Goal: Information Seeking & Learning: Learn about a topic

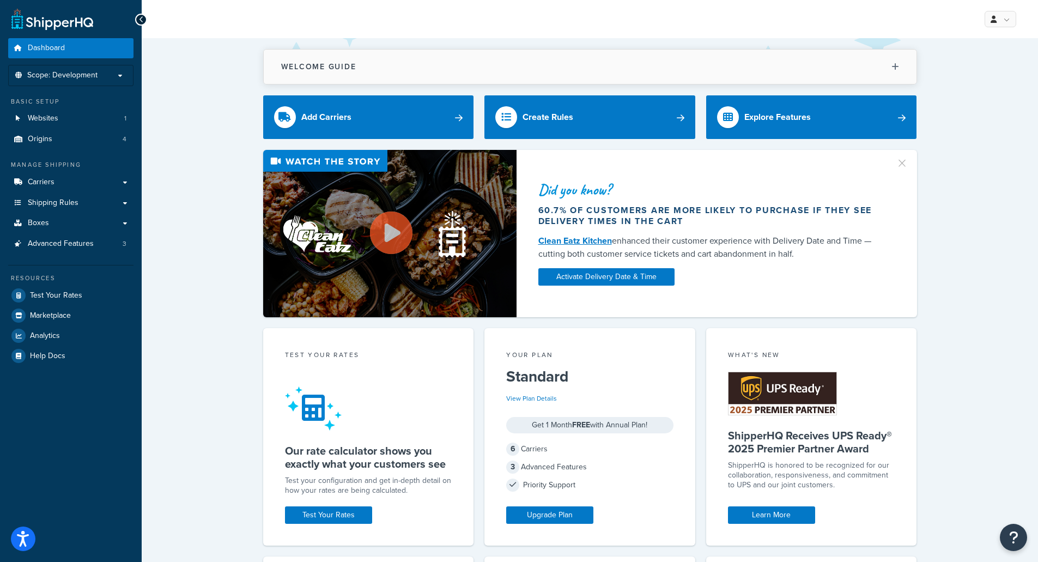
click at [321, 68] on h2 "Welcome Guide" at bounding box center [318, 67] width 75 height 8
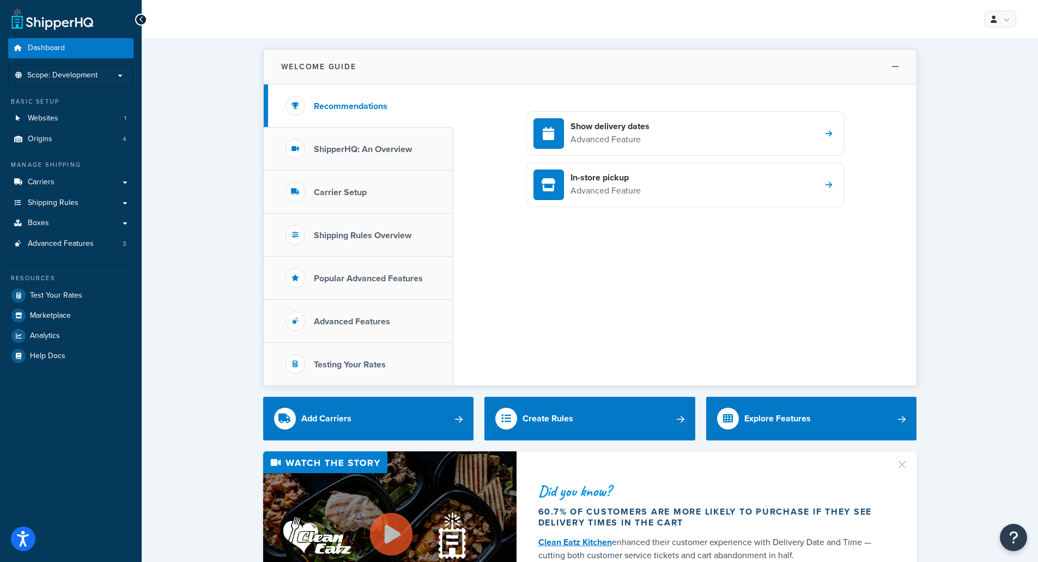
click at [321, 70] on h2 "Welcome Guide" at bounding box center [318, 67] width 75 height 8
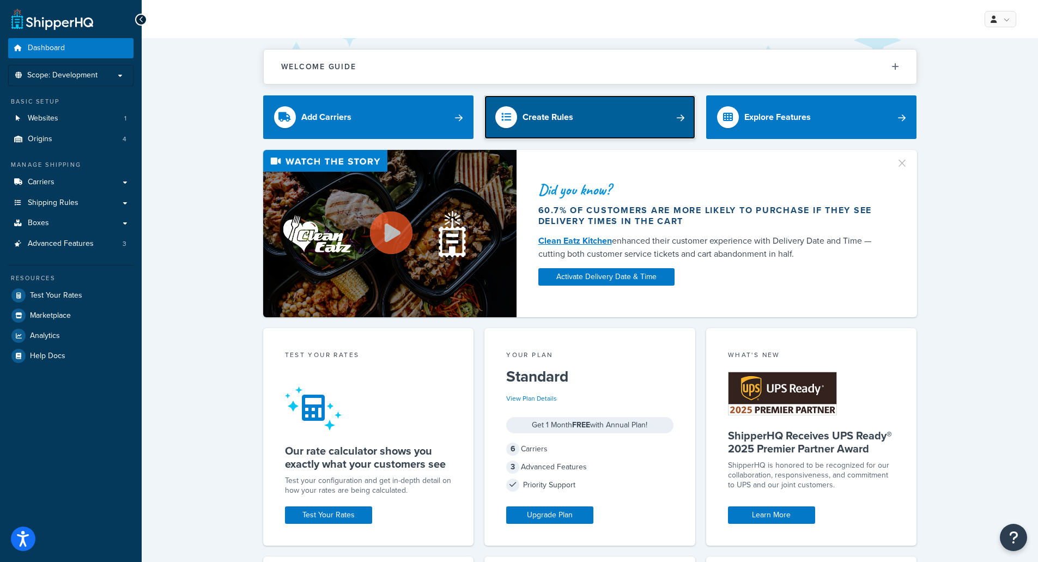
click at [605, 116] on link "Create Rules" at bounding box center [589, 117] width 211 height 44
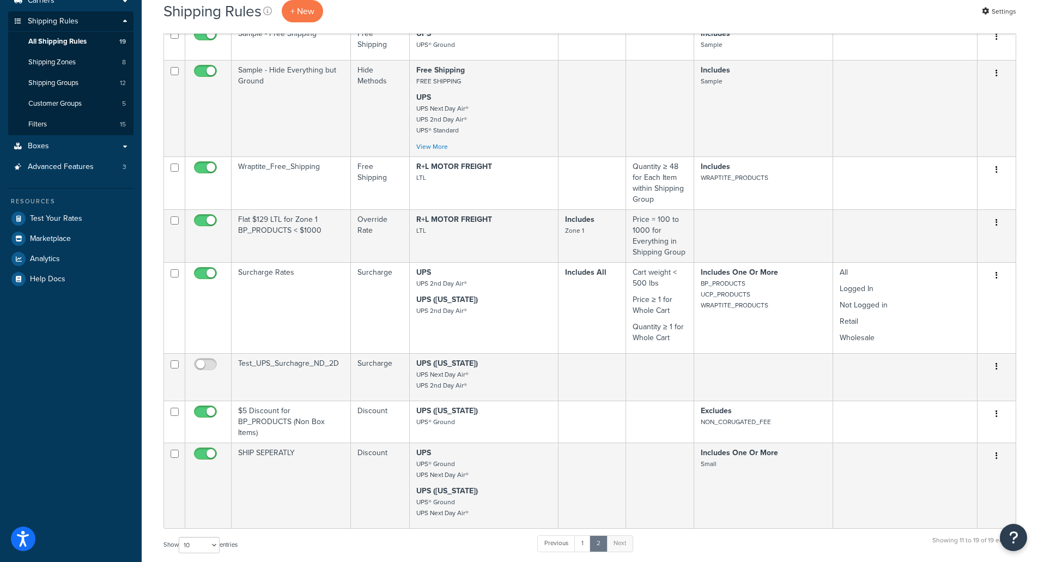
scroll to position [218, 0]
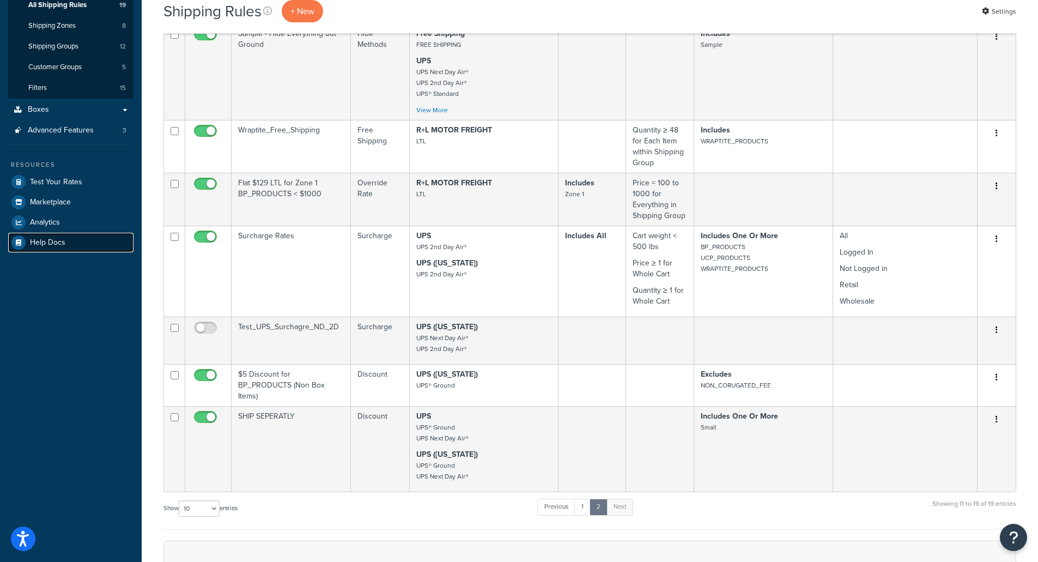
click at [44, 243] on span "Help Docs" at bounding box center [47, 242] width 35 height 9
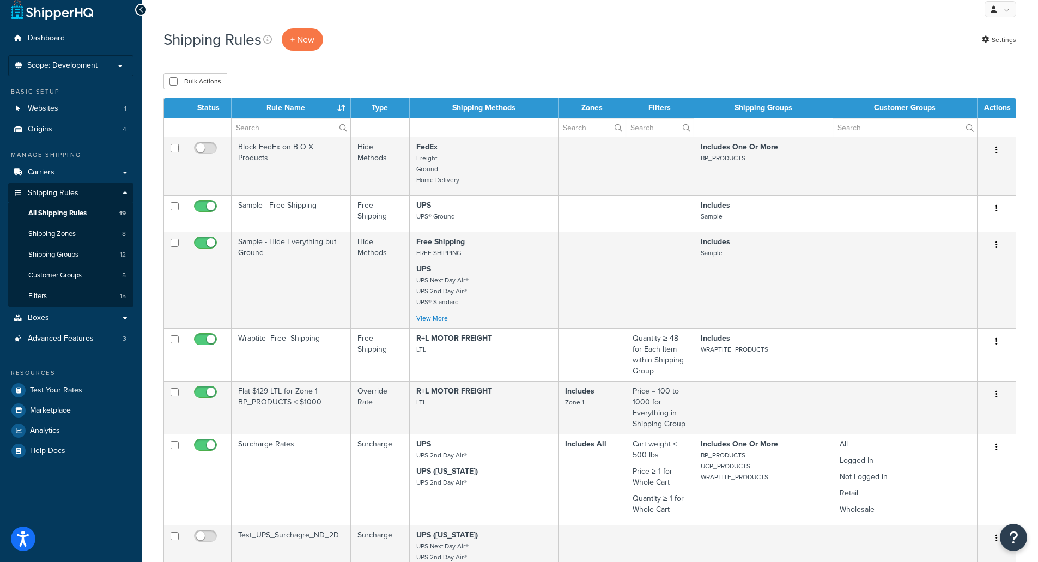
scroll to position [0, 0]
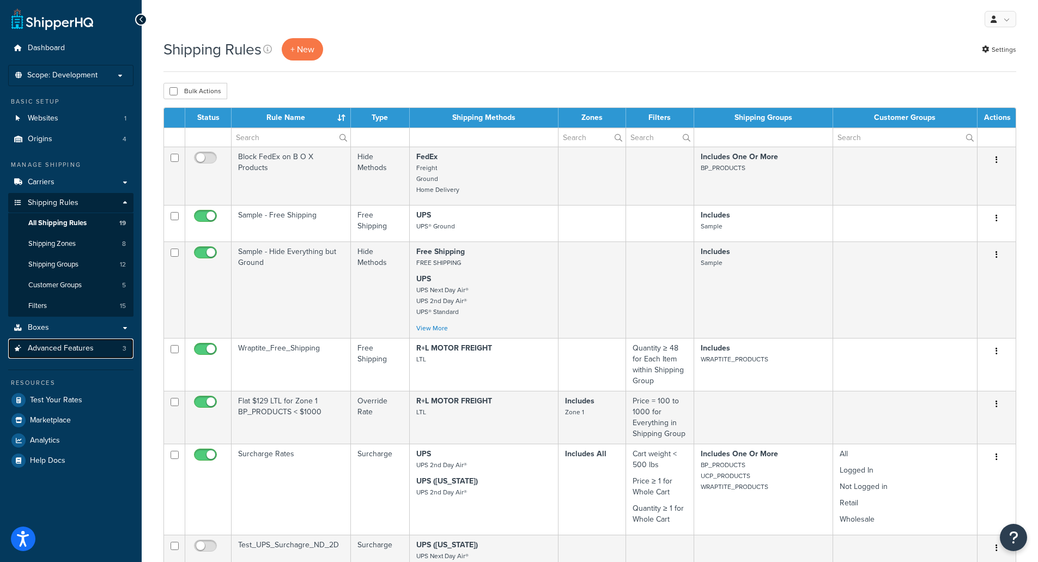
click at [77, 350] on span "Advanced Features" at bounding box center [61, 348] width 66 height 9
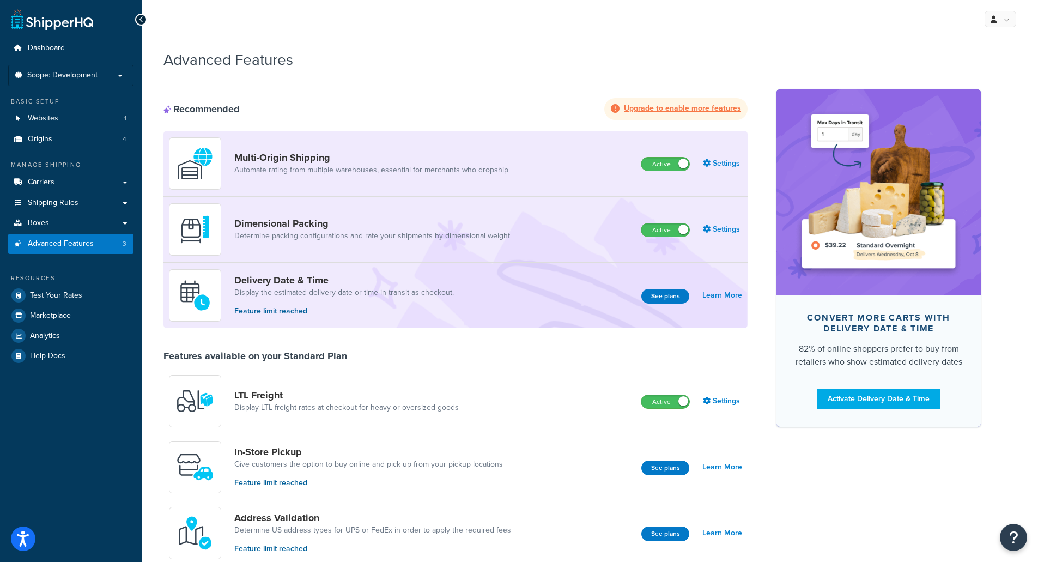
click at [341, 216] on div "Dimensional Packing Determine packing configurations and rate your shipments by…" at bounding box center [344, 229] width 350 height 52
click at [379, 235] on link "Determine packing configurations and rate your shipments by dimensional weight" at bounding box center [372, 235] width 276 height 11
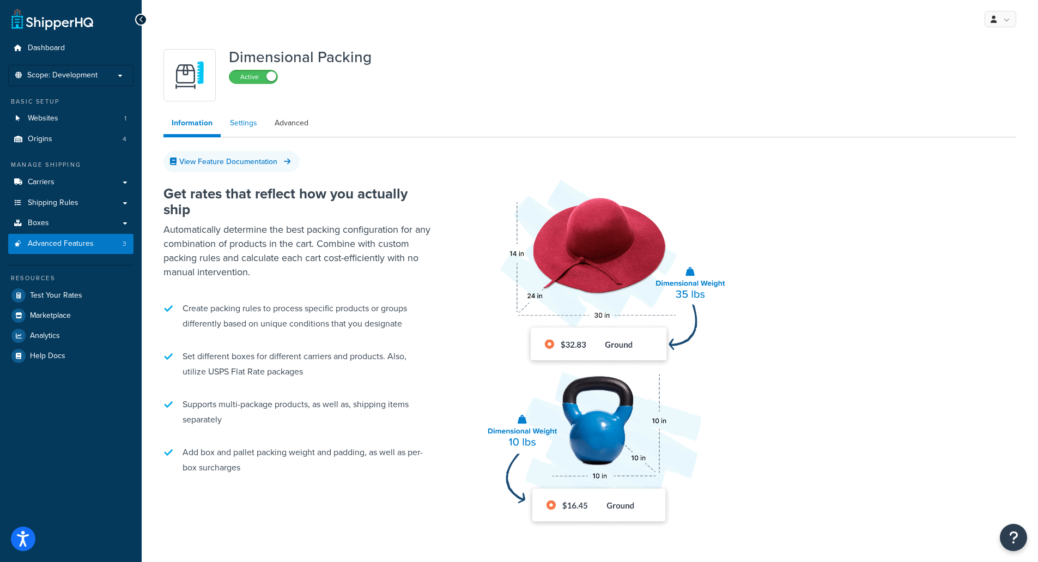
click at [233, 123] on link "Settings" at bounding box center [244, 123] width 44 height 22
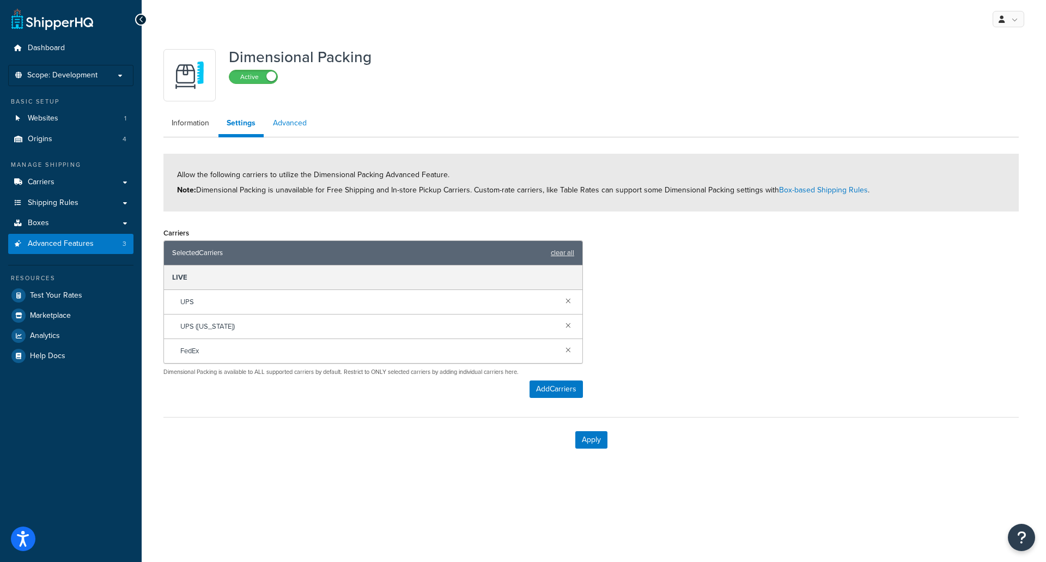
click at [289, 123] on link "Advanced" at bounding box center [290, 123] width 50 height 22
select select "false"
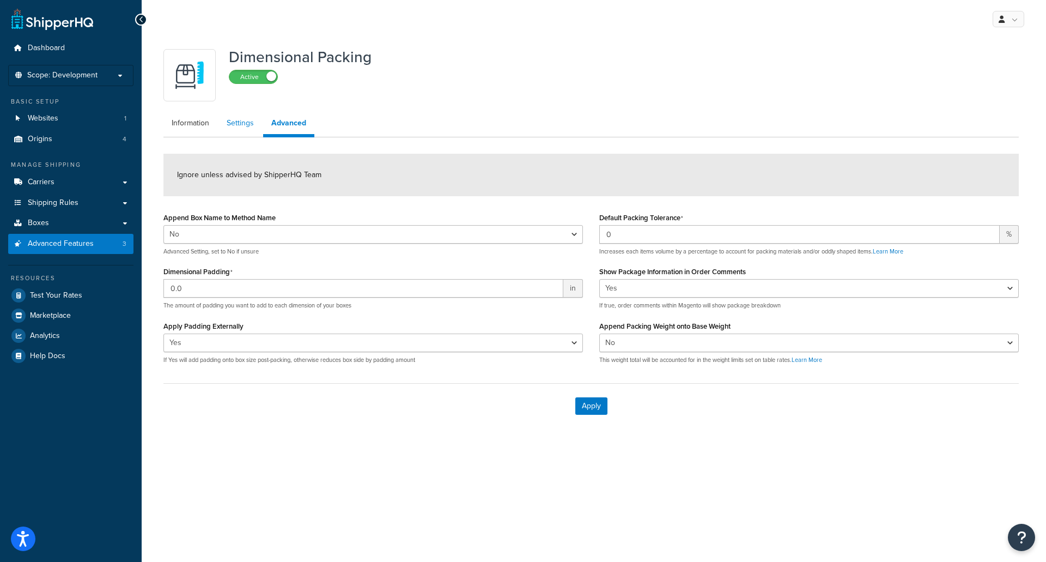
click at [230, 118] on link "Settings" at bounding box center [240, 123] width 44 height 22
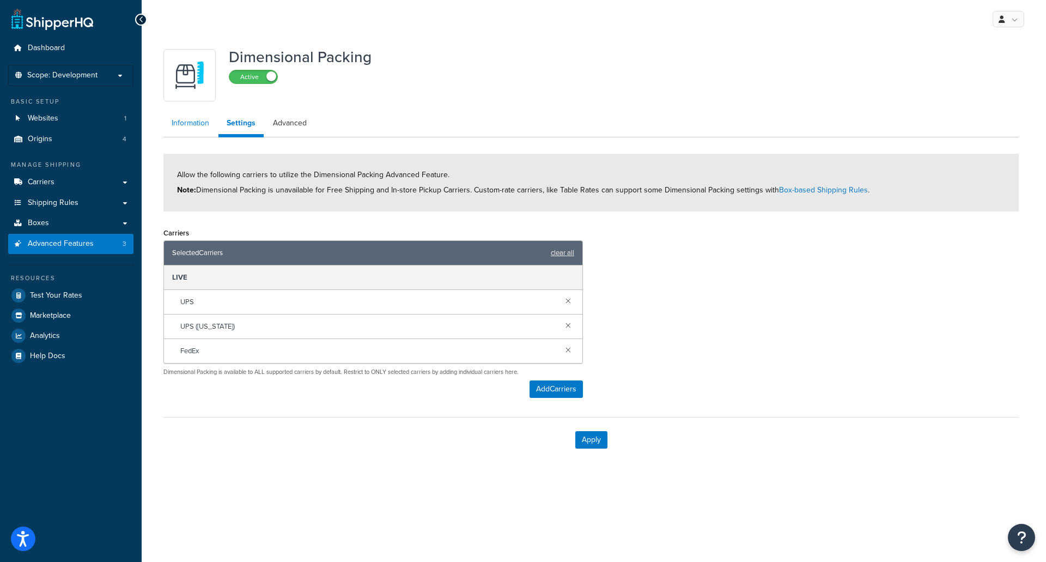
click at [173, 124] on link "Information" at bounding box center [190, 123] width 54 height 22
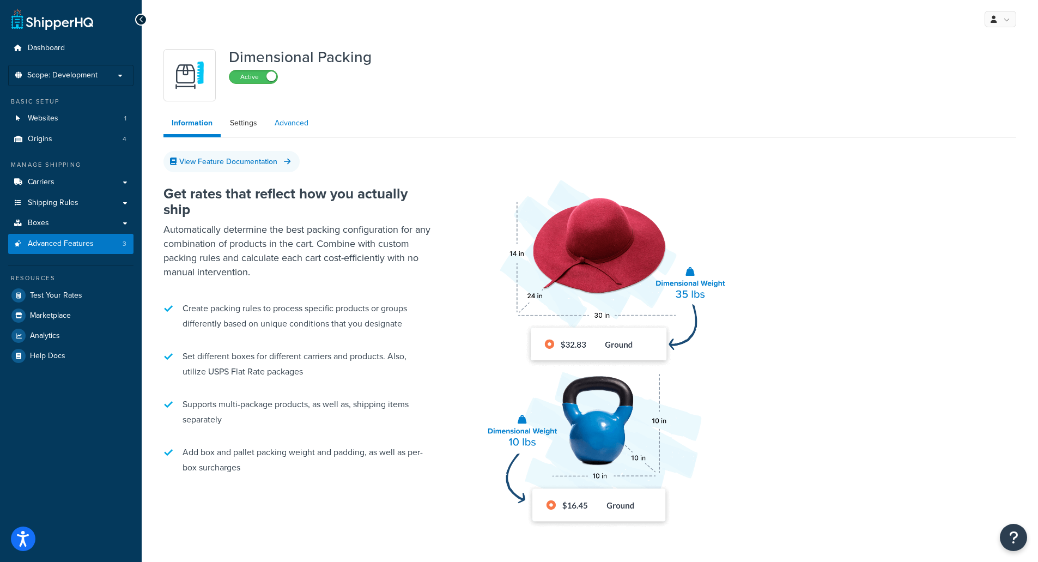
click at [296, 127] on link "Advanced" at bounding box center [291, 123] width 50 height 22
select select "false"
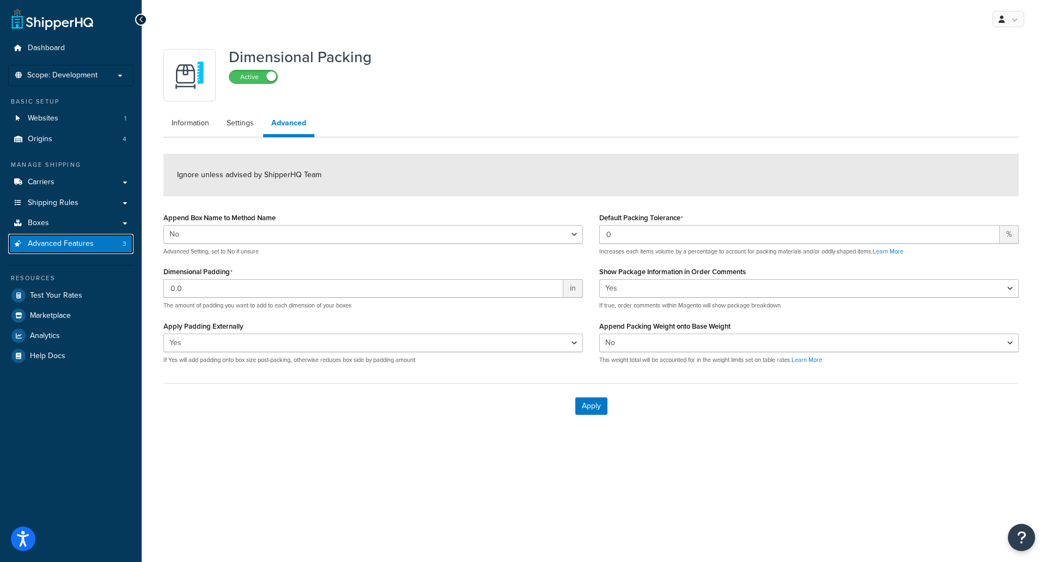
click at [68, 240] on span "Advanced Features" at bounding box center [61, 243] width 66 height 9
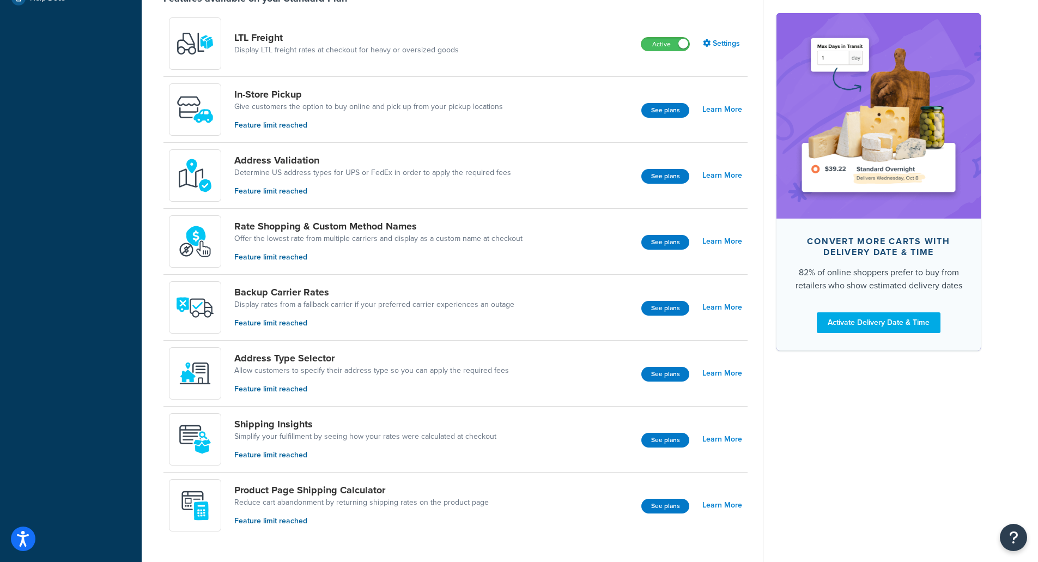
scroll to position [381, 0]
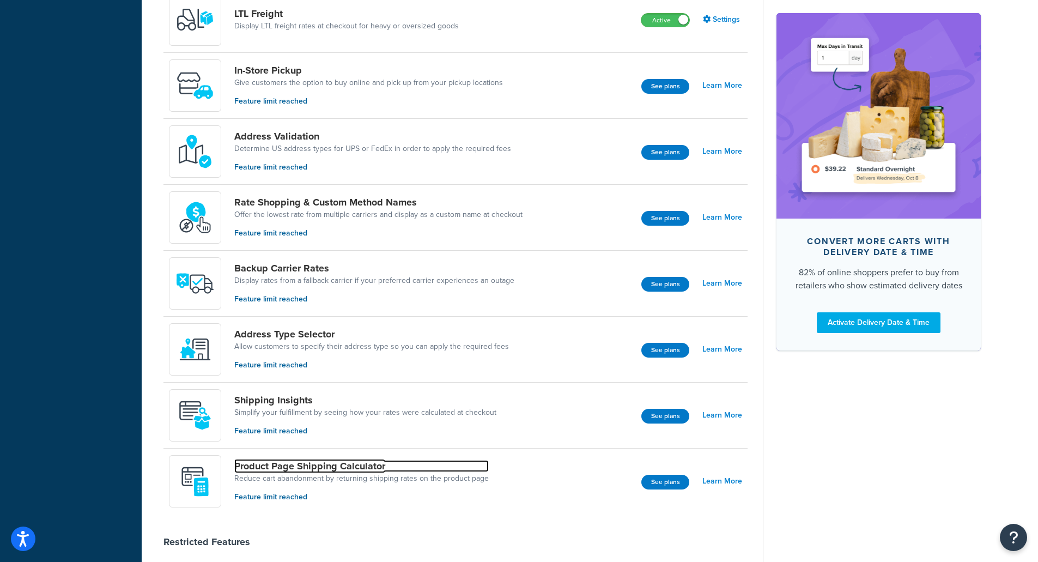
click at [344, 470] on link "Product Page Shipping Calculator" at bounding box center [361, 466] width 254 height 12
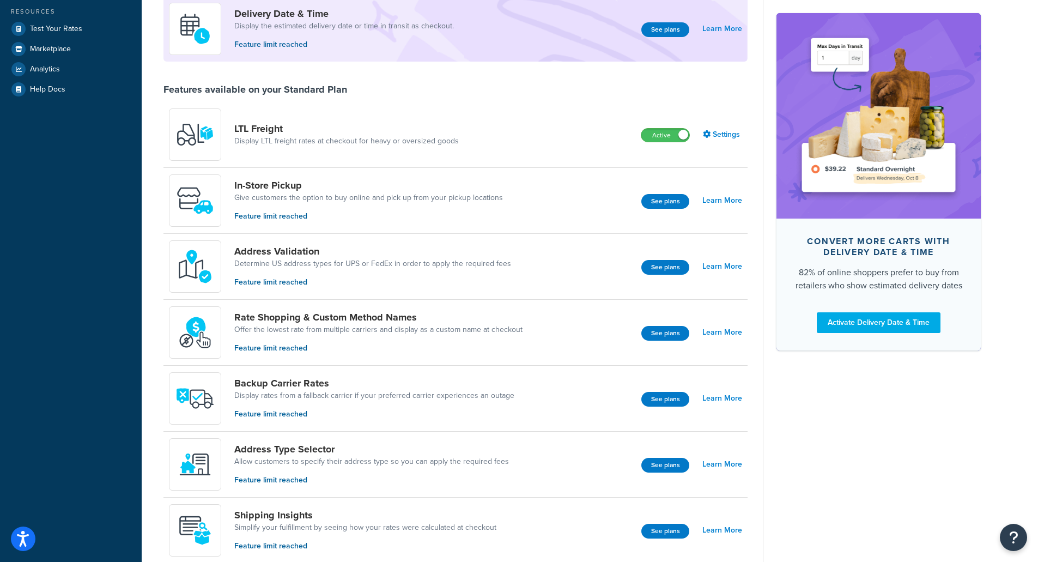
scroll to position [272, 0]
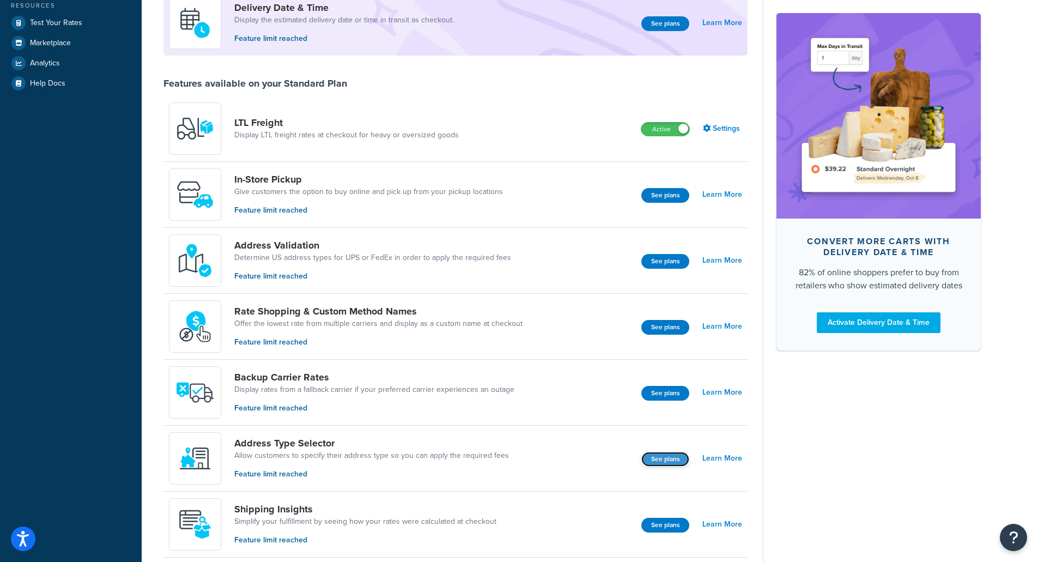
click at [651, 458] on button "See plans" at bounding box center [665, 459] width 48 height 15
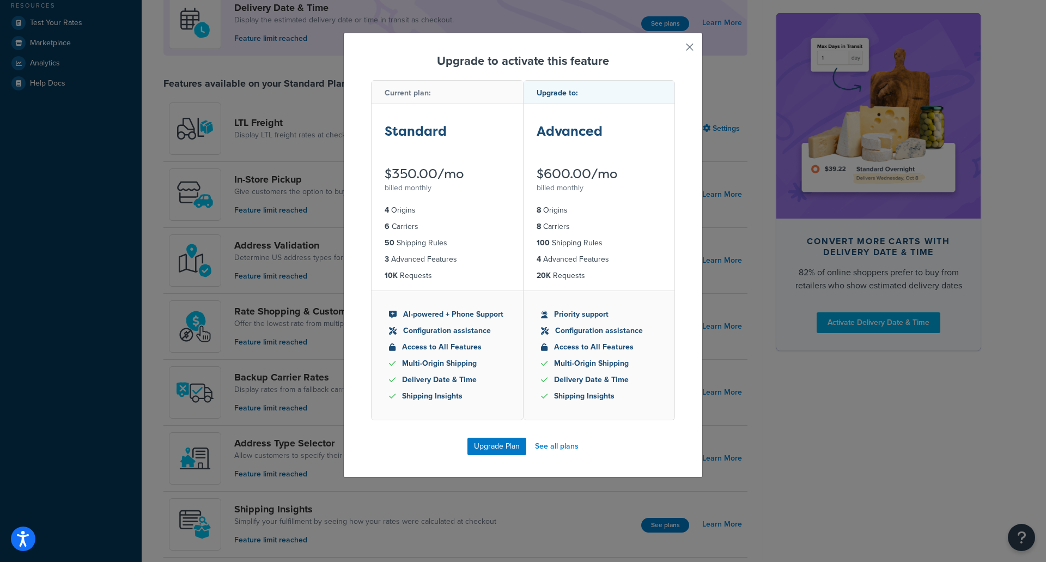
click at [675, 50] on button "button" at bounding box center [673, 51] width 3 height 3
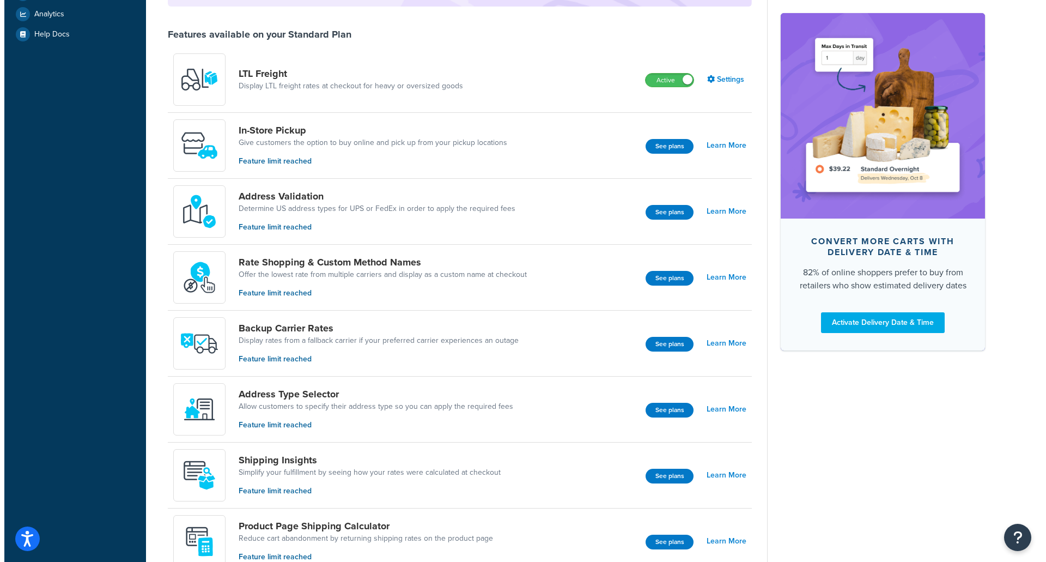
scroll to position [381, 0]
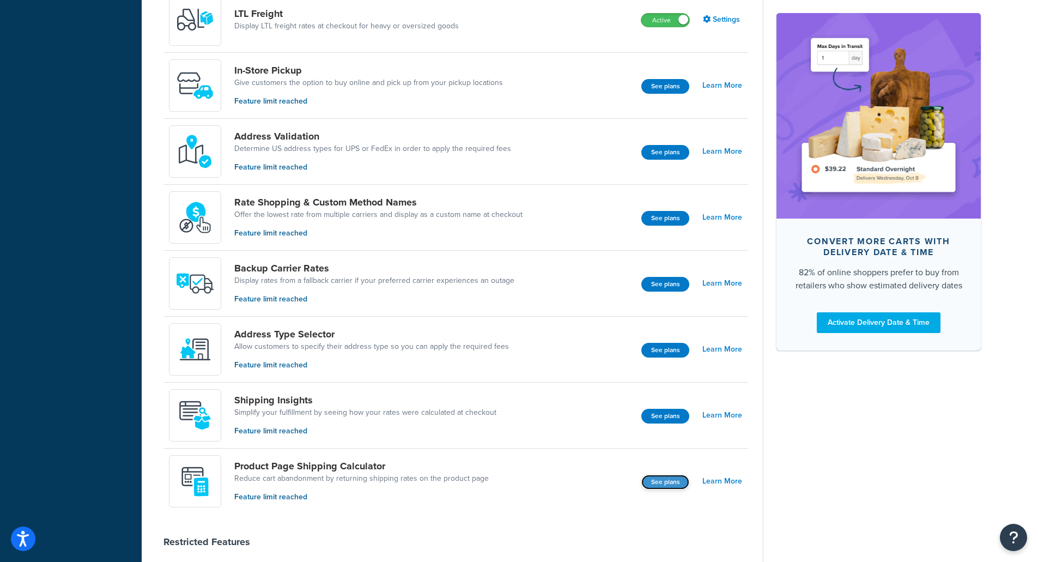
click at [664, 487] on button "See plans" at bounding box center [665, 482] width 48 height 15
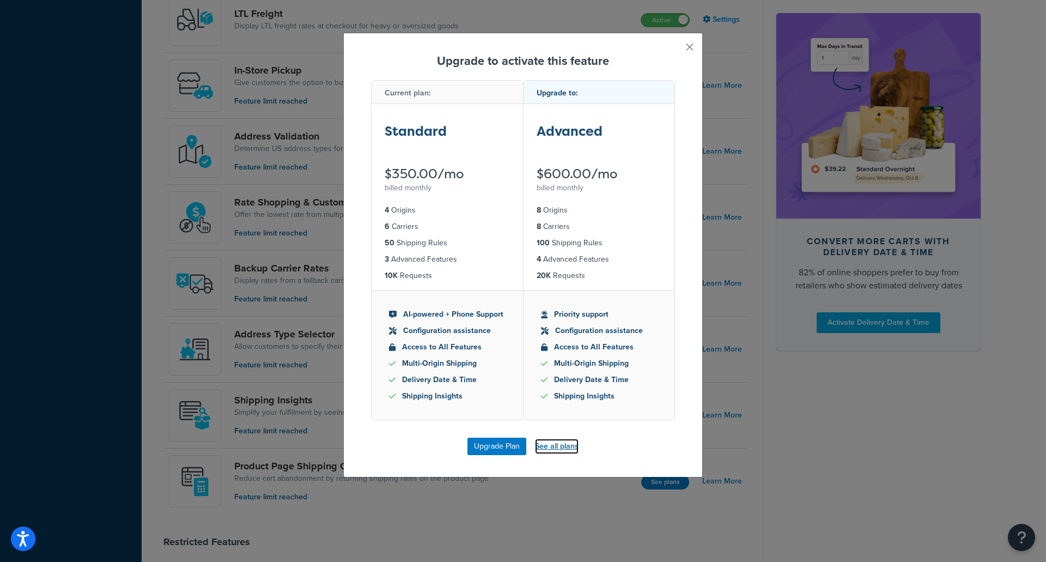
click at [543, 445] on link "See all plans" at bounding box center [557, 446] width 44 height 15
